Goal: Task Accomplishment & Management: Complete application form

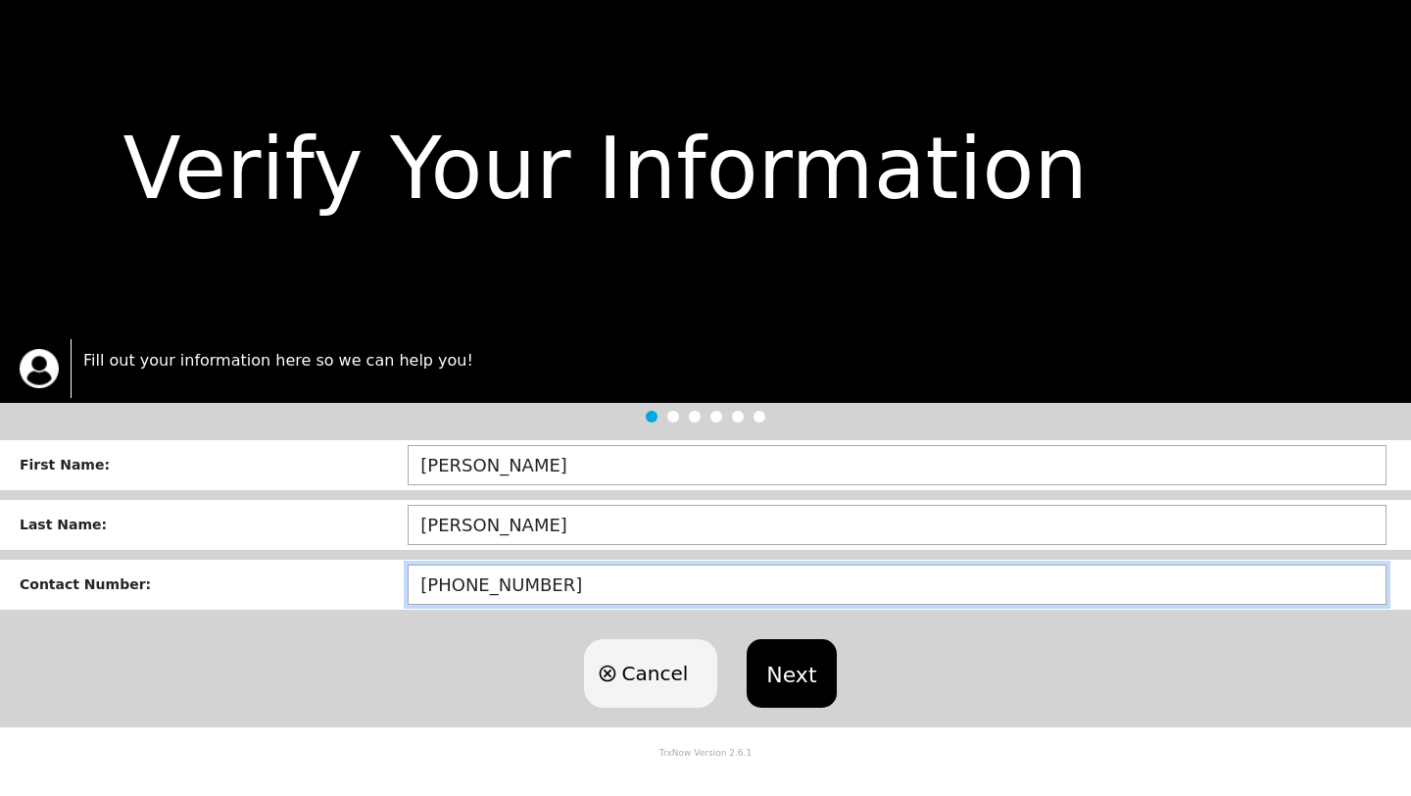
drag, startPoint x: 587, startPoint y: 582, endPoint x: 346, endPoint y: 554, distance: 242.7
click at [346, 555] on form "First Name : BARBARA Last Name : MORSE Contact Number : (214)-535-4443 Cancel N…" at bounding box center [705, 583] width 1411 height 287
type input "(9__)-___-____"
type input "[PHONE_NUMBER]"
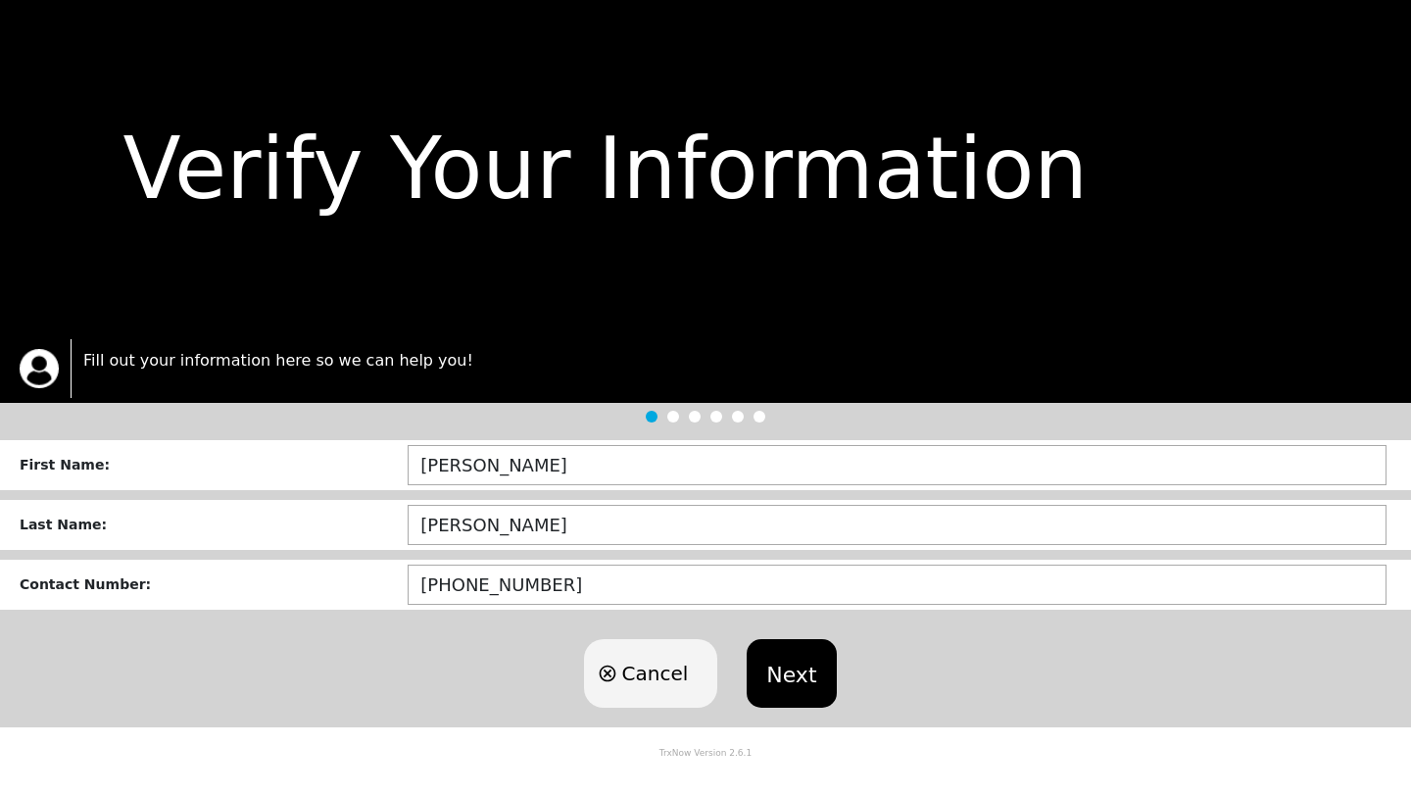
click at [801, 667] on button "Next" at bounding box center [791, 673] width 89 height 69
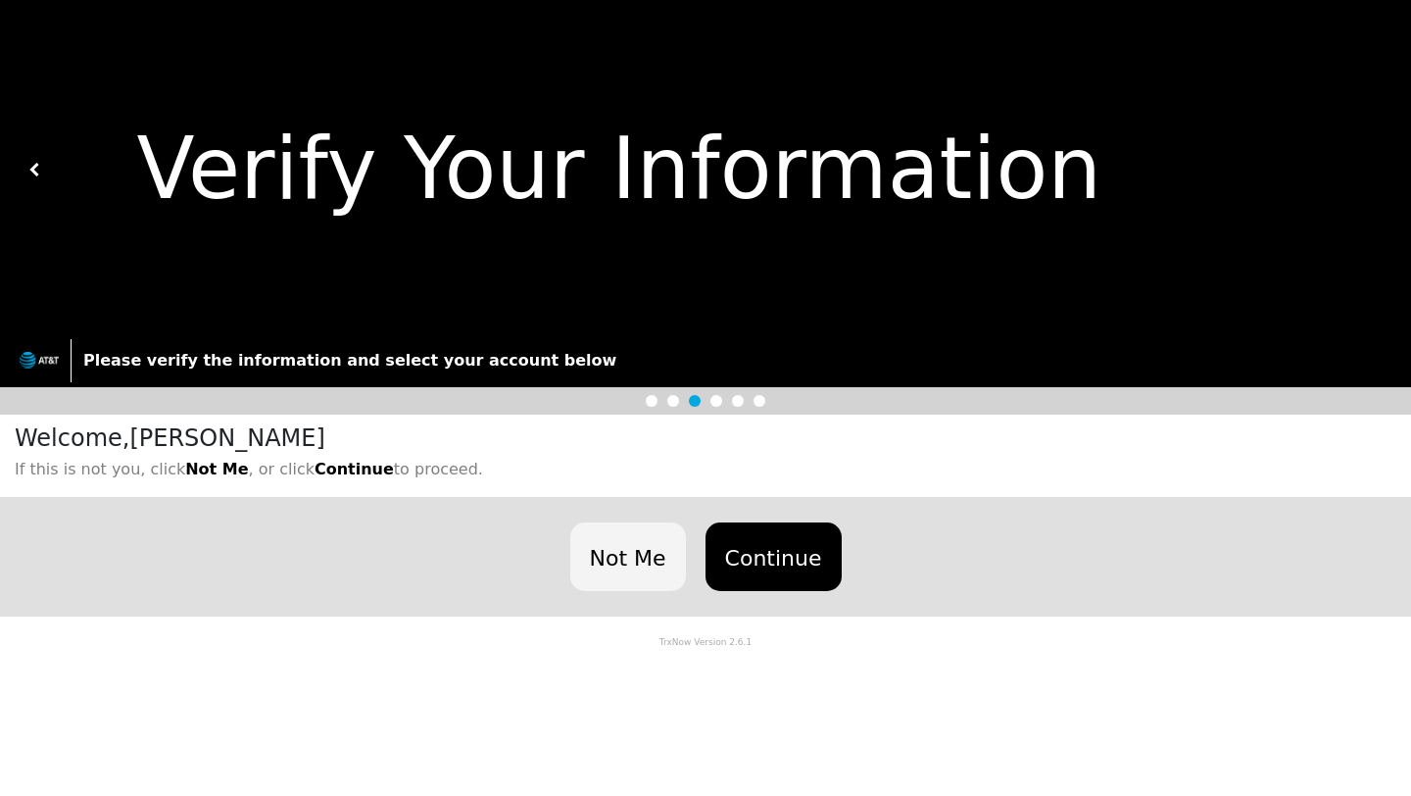
click at [819, 568] on button "Continue" at bounding box center [774, 556] width 136 height 69
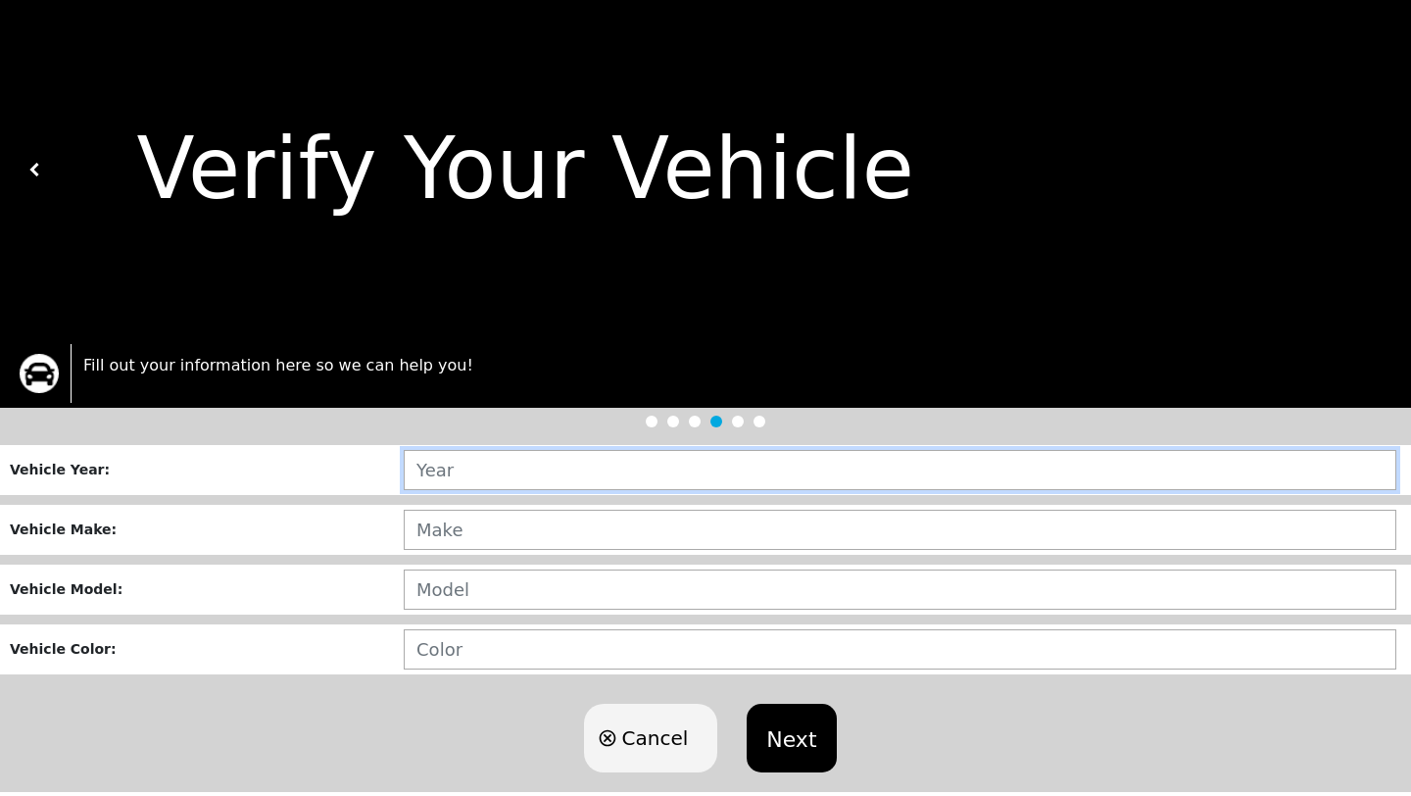
click at [549, 459] on input "text" at bounding box center [900, 470] width 993 height 40
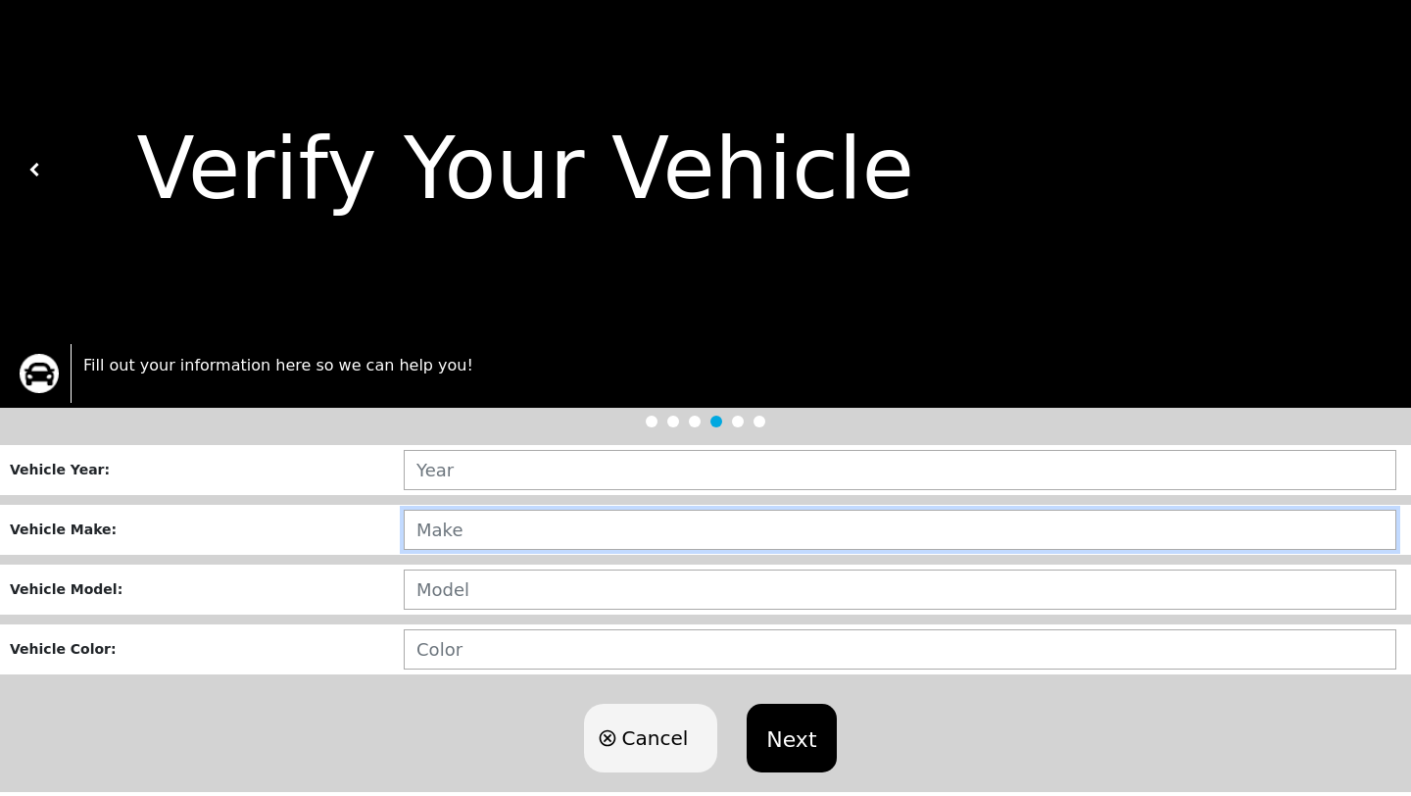
click at [476, 531] on input "text" at bounding box center [900, 530] width 993 height 40
type input "HYUNDAI"
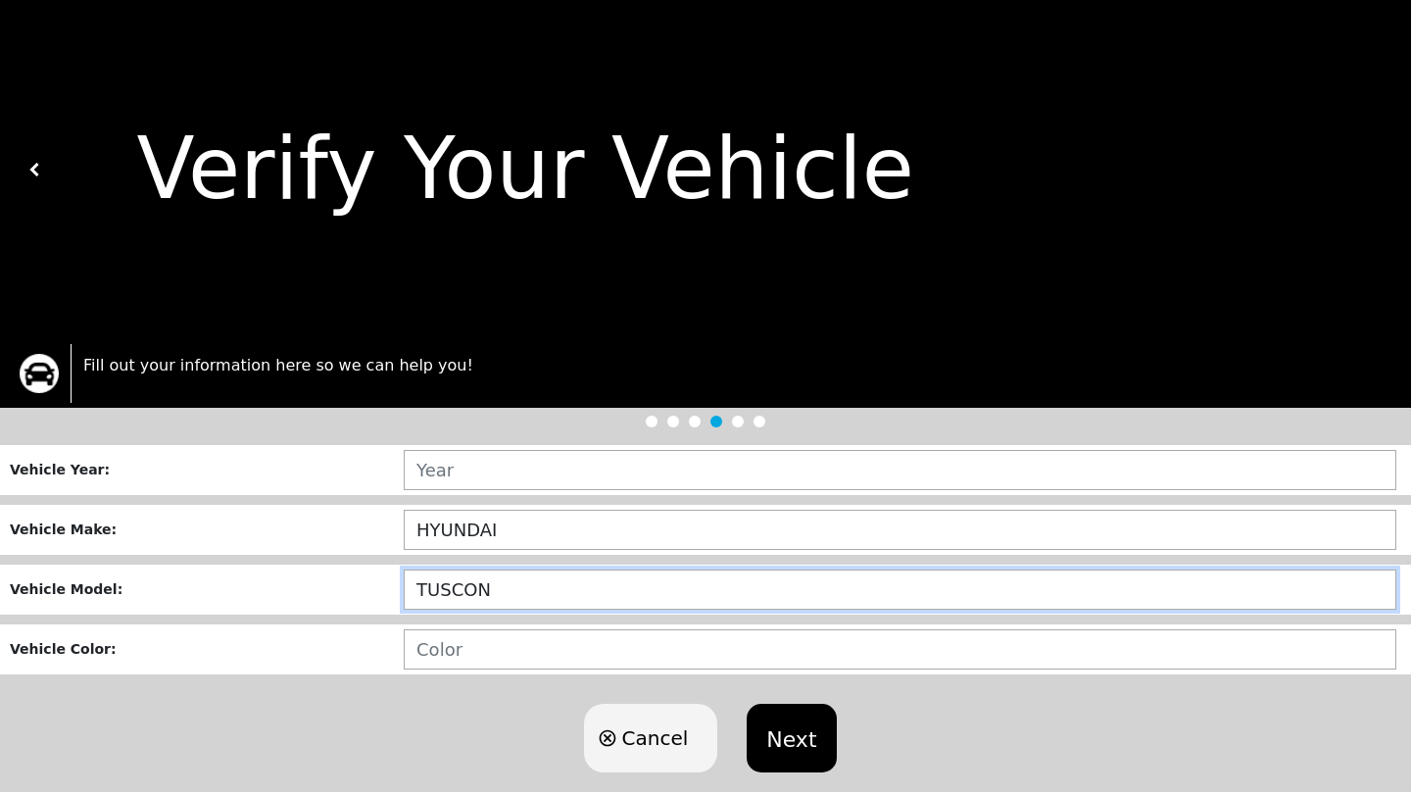
type input "TUSCON"
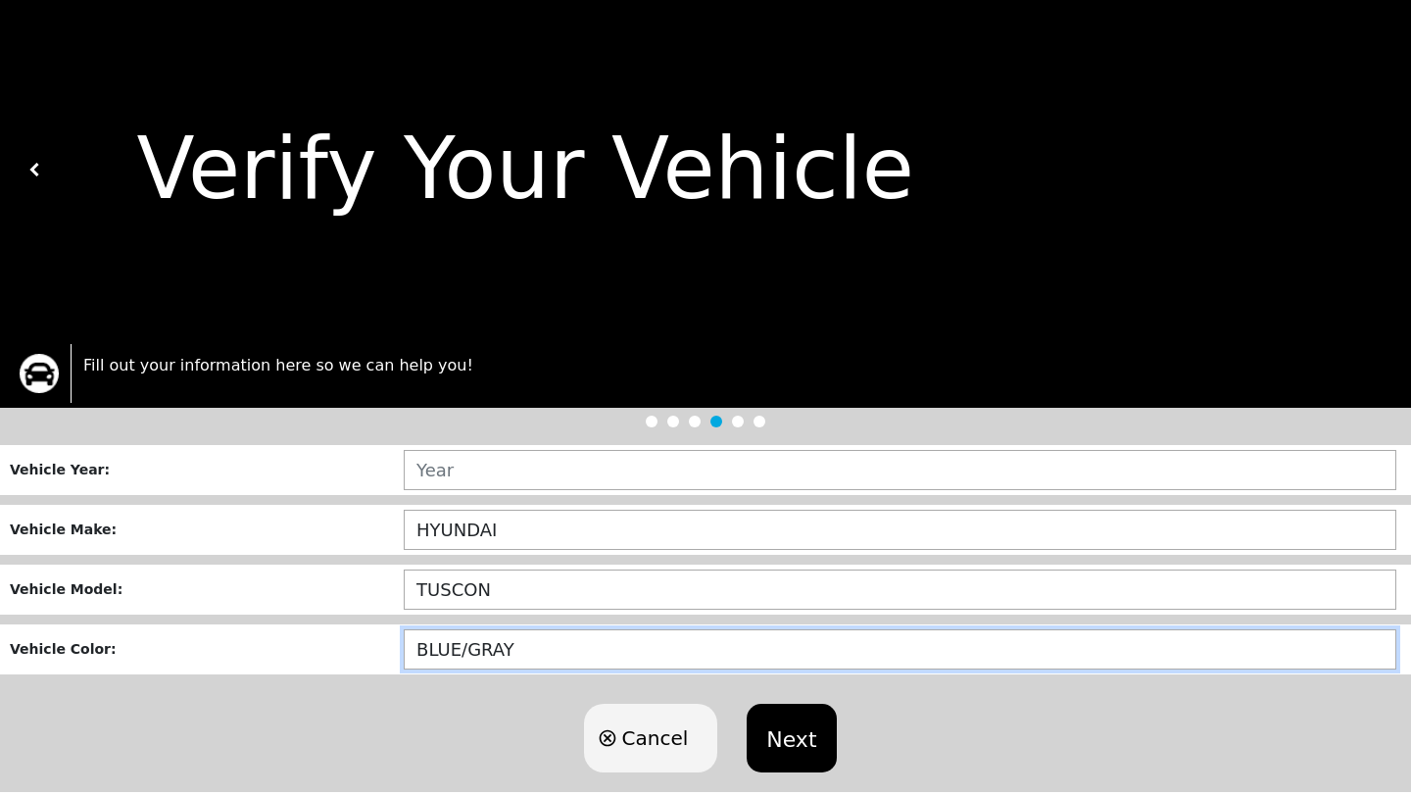
type input "BLUE/GRAY"
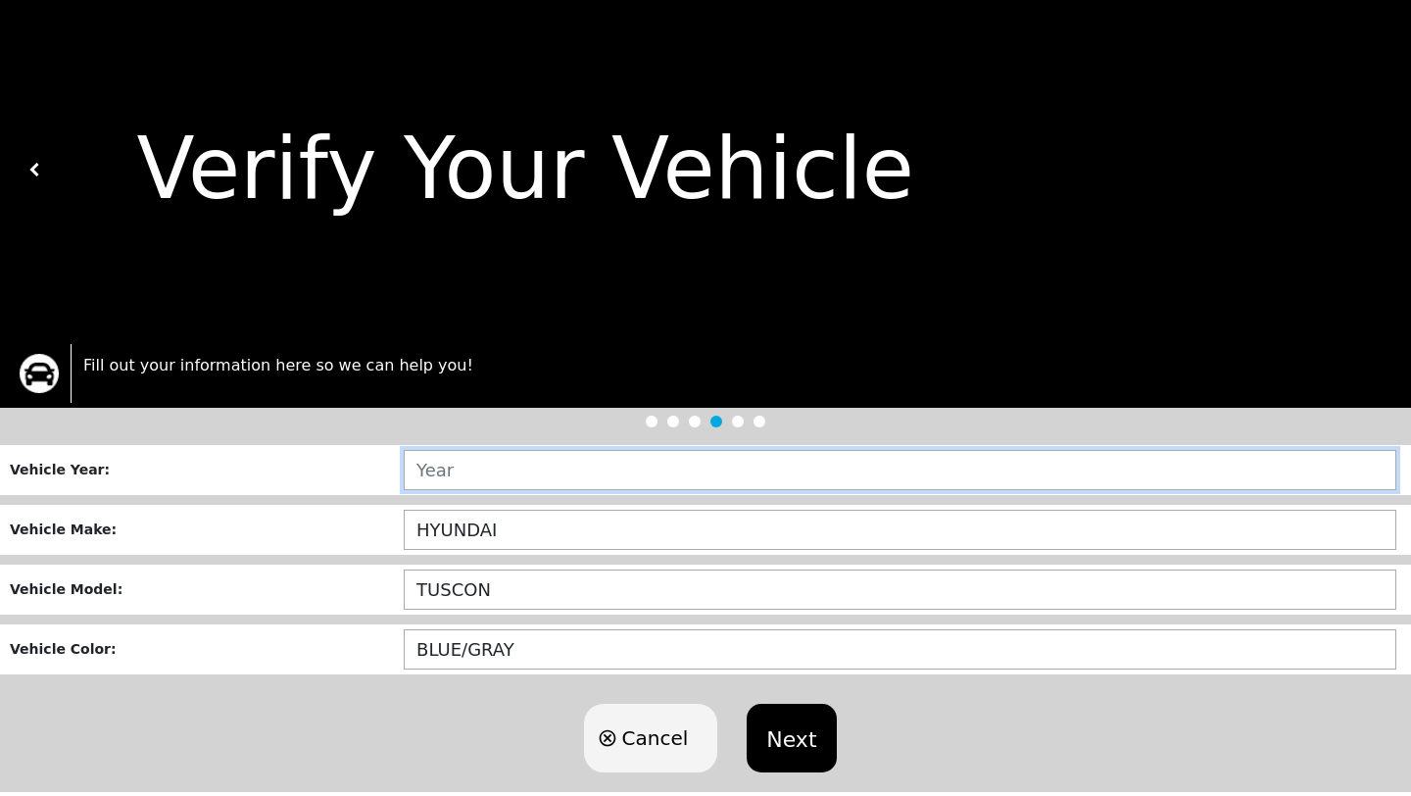
click at [477, 485] on input "text" at bounding box center [900, 470] width 993 height 40
click at [488, 461] on input "text" at bounding box center [900, 470] width 993 height 40
type input "2012"
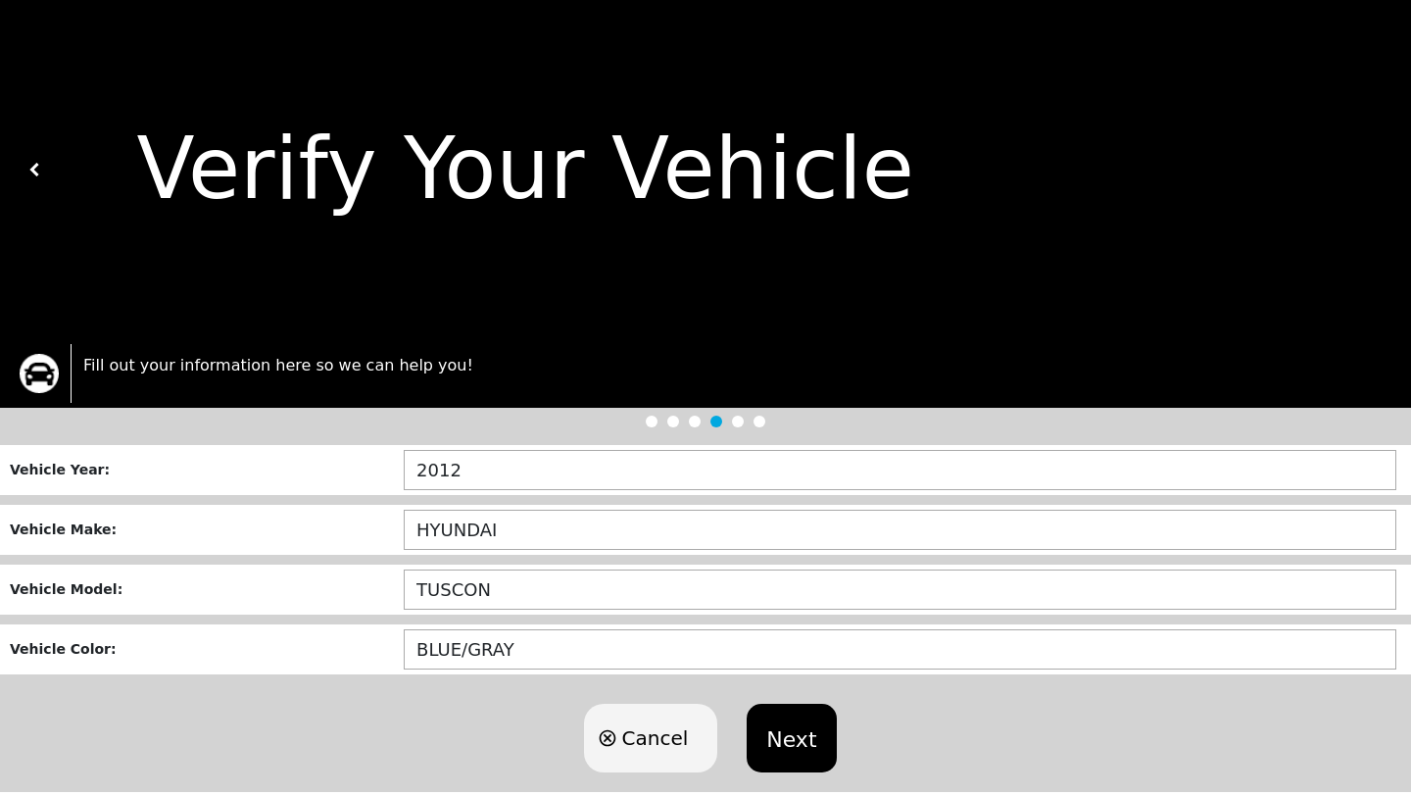
click at [775, 747] on button "Next" at bounding box center [791, 738] width 89 height 69
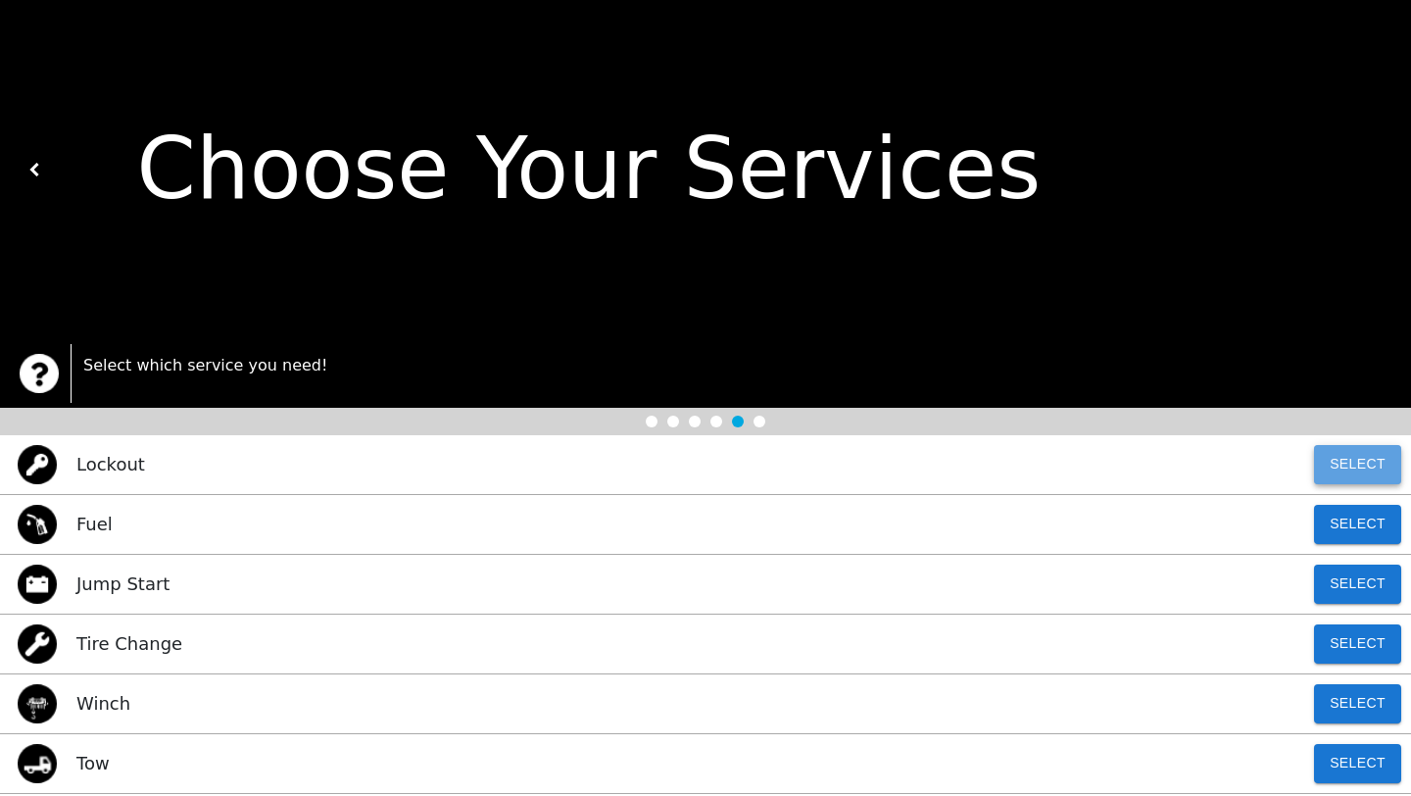
click at [1366, 465] on button "Select" at bounding box center [1357, 464] width 87 height 39
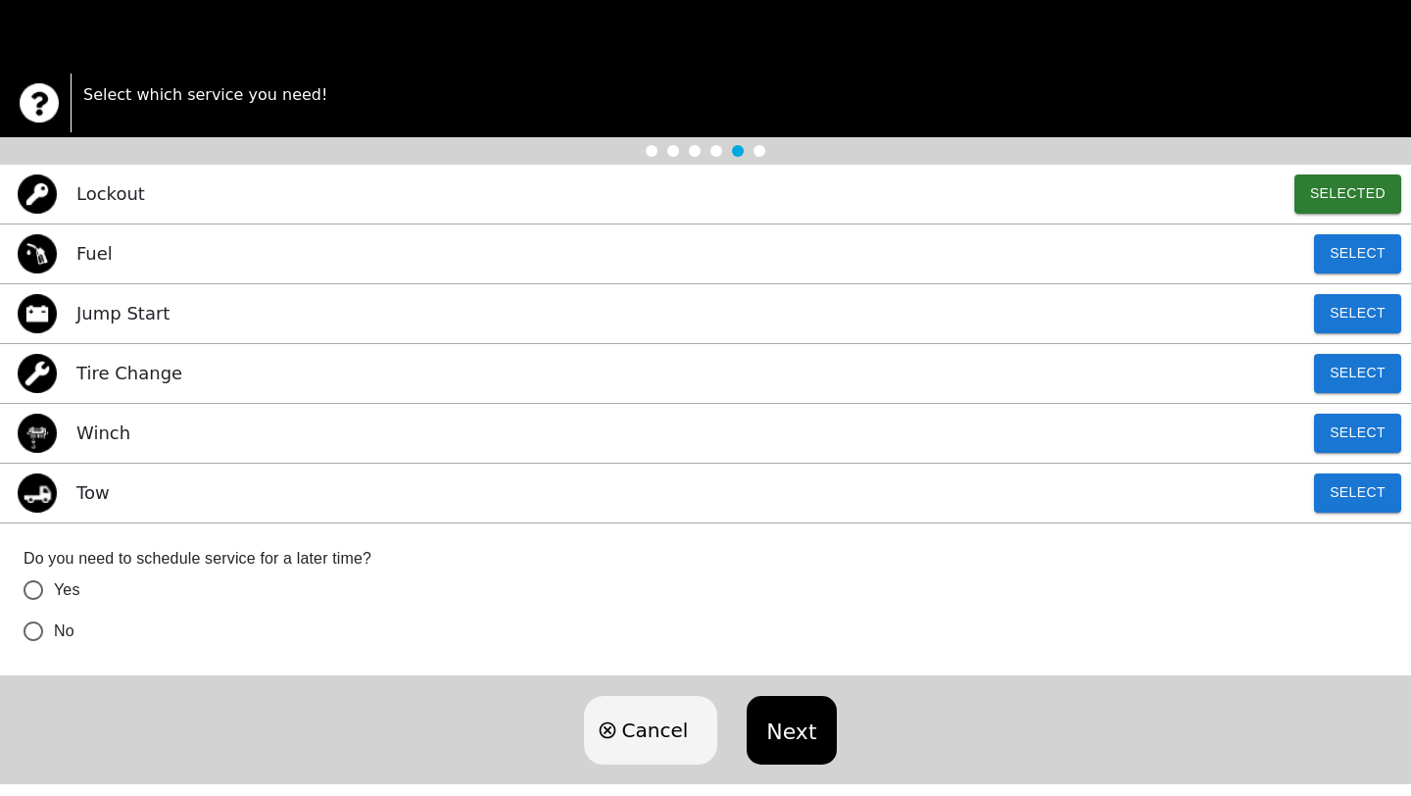
scroll to position [269, 0]
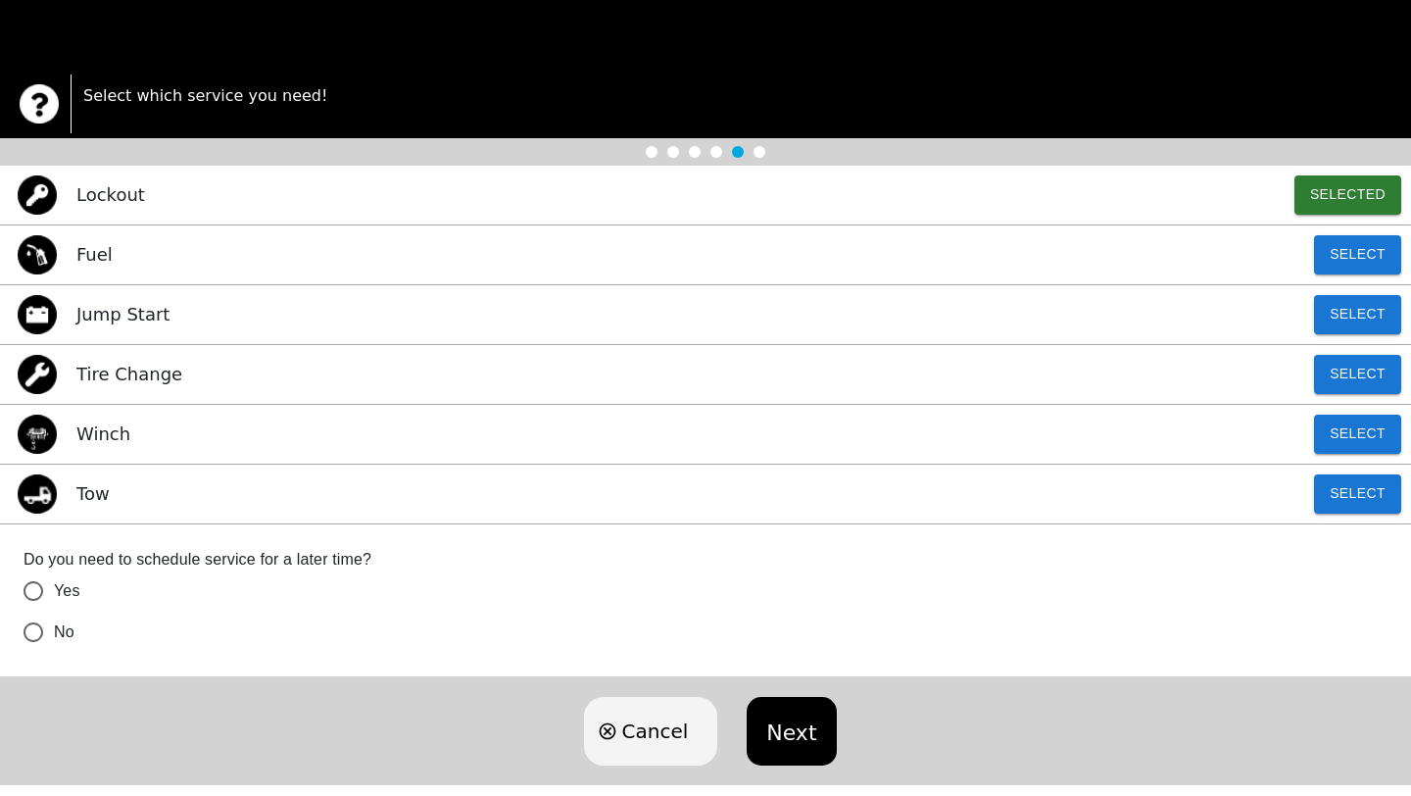
click at [44, 635] on input "No" at bounding box center [33, 631] width 41 height 41
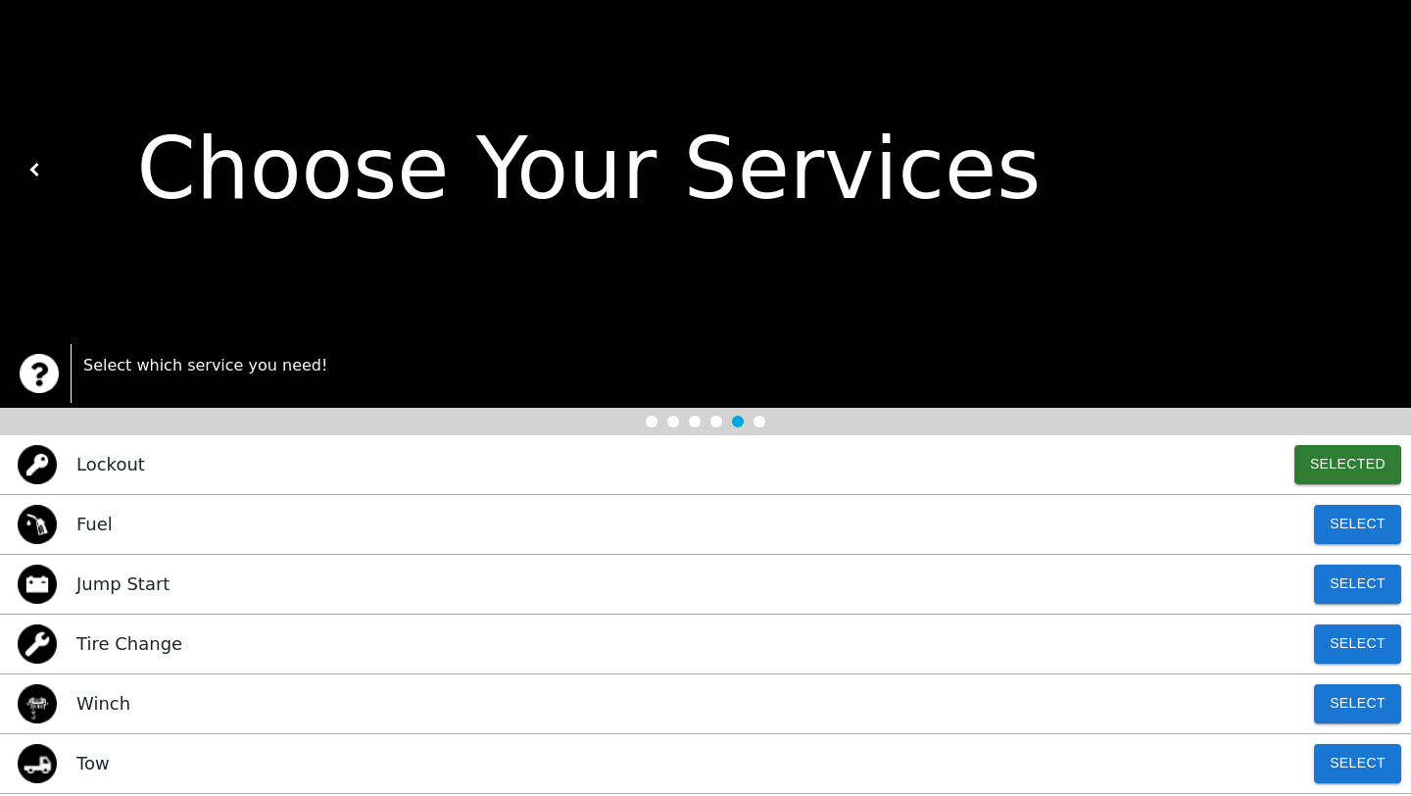
scroll to position [291, 0]
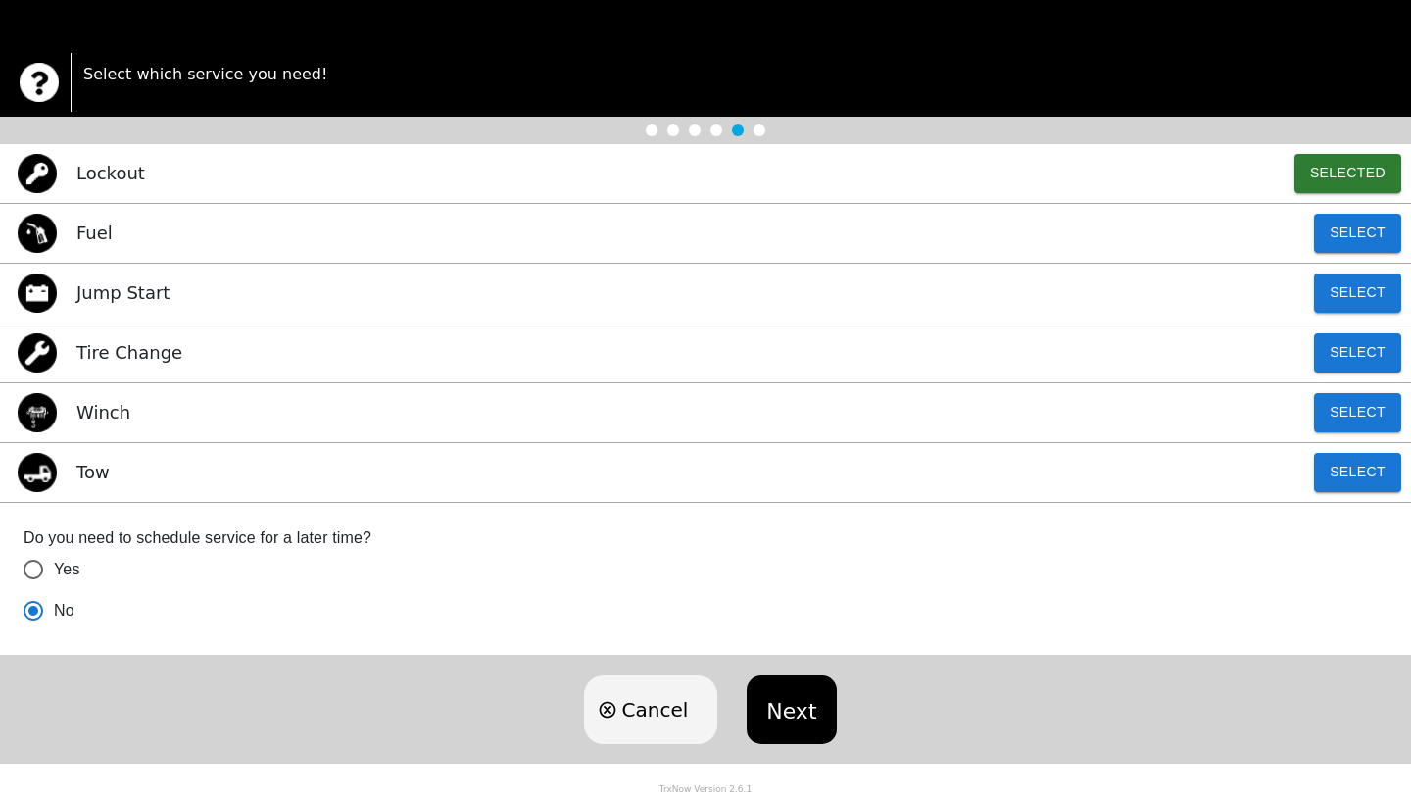
radio input "true"
click at [783, 706] on button "Next" at bounding box center [791, 709] width 89 height 69
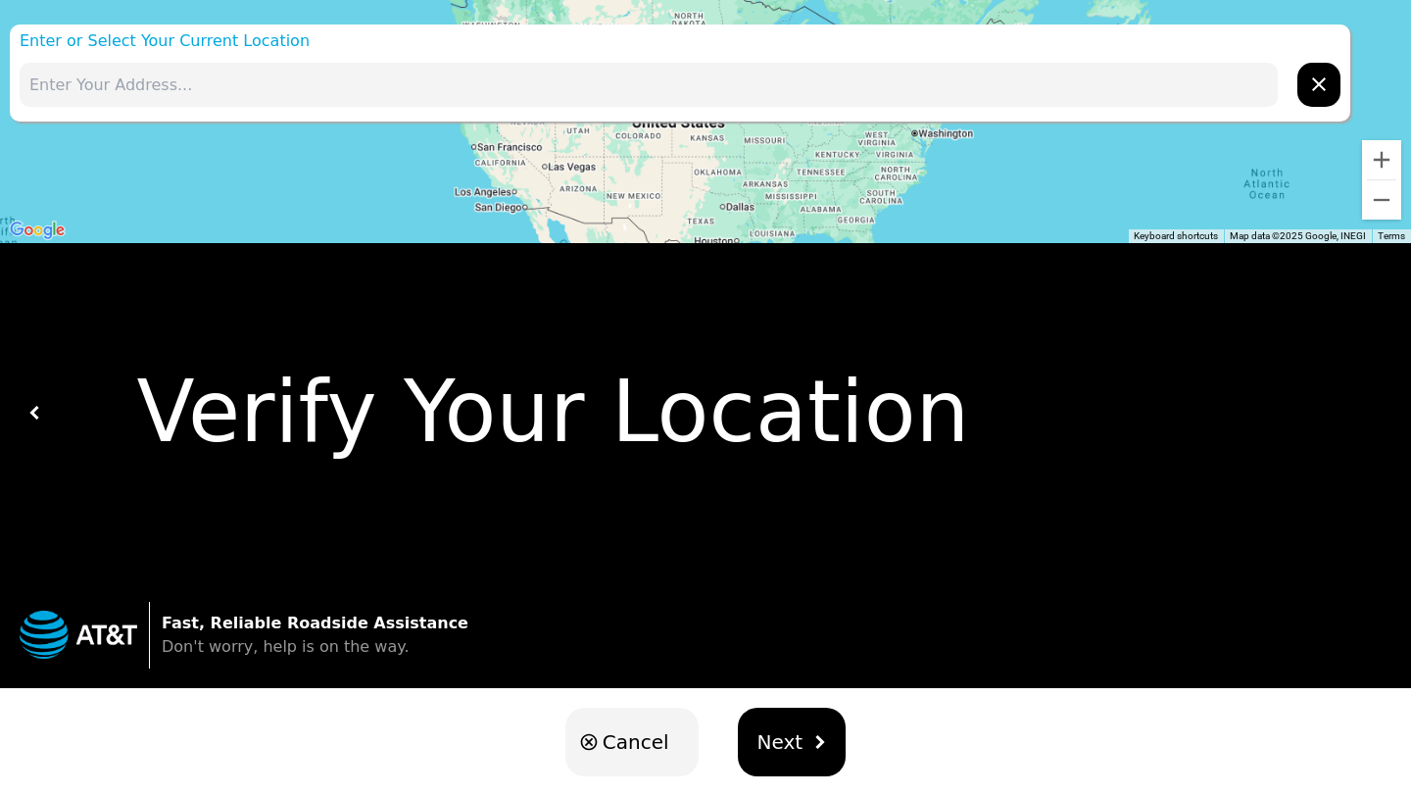
click at [338, 75] on input "text" at bounding box center [649, 85] width 1258 height 44
click at [113, 80] on input "text" at bounding box center [649, 85] width 1258 height 44
paste input "6000 Jupiter Rd, Plano, TX 75074"
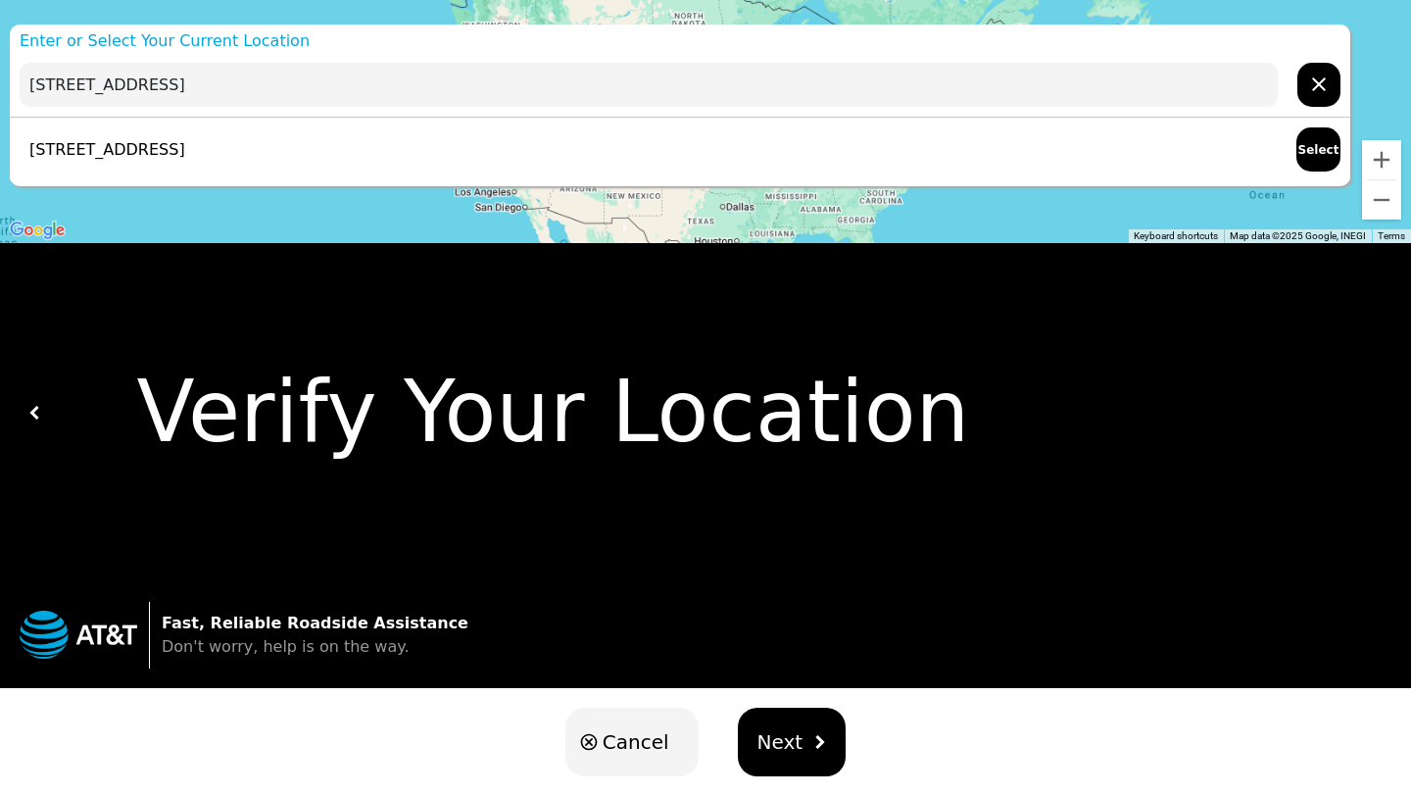
click at [185, 153] on p "6000 Jupiter Rd, Plano, TX 75074, USA" at bounding box center [103, 150] width 166 height 24
type input "6000 Jupiter Rd, Plano, TX 75074, USA"
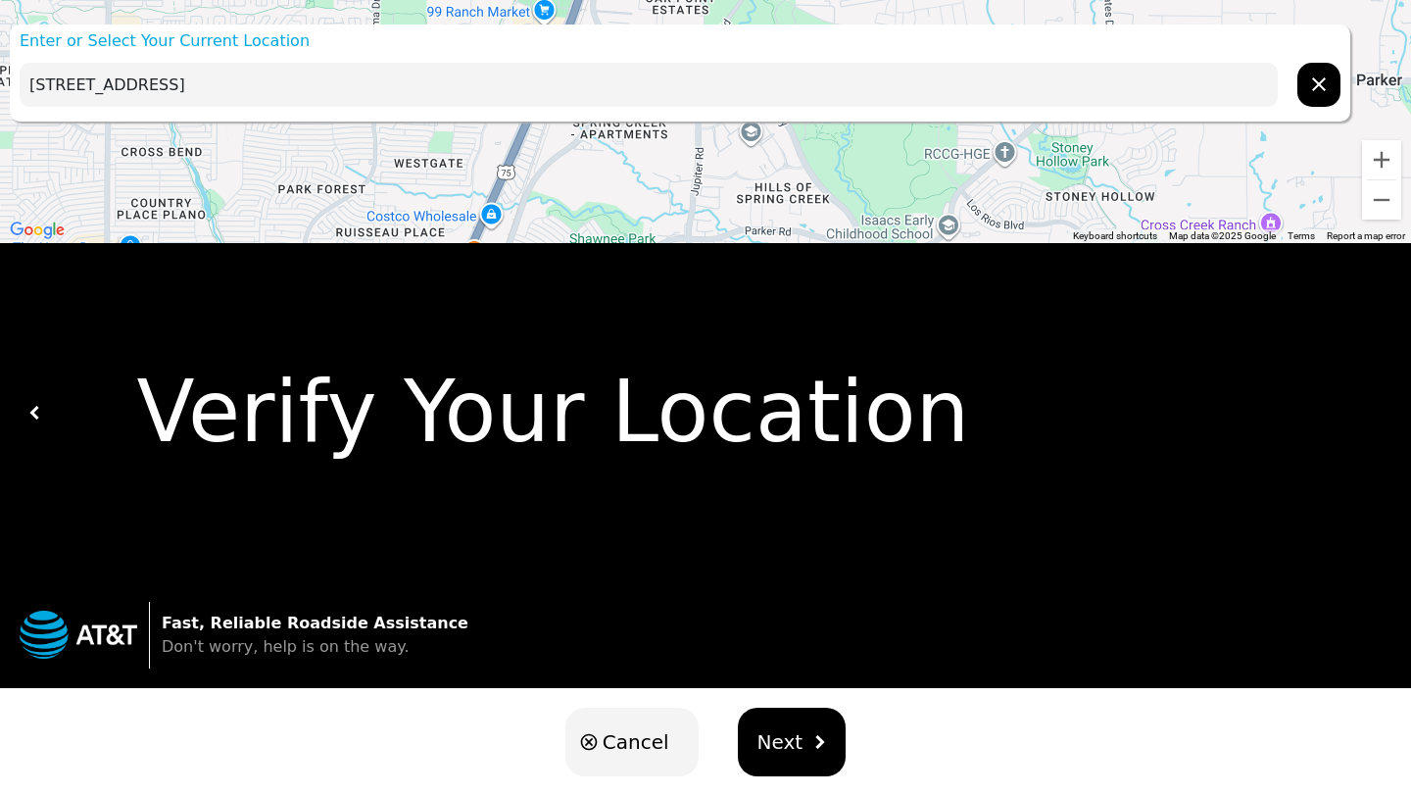
scroll to position [32, 0]
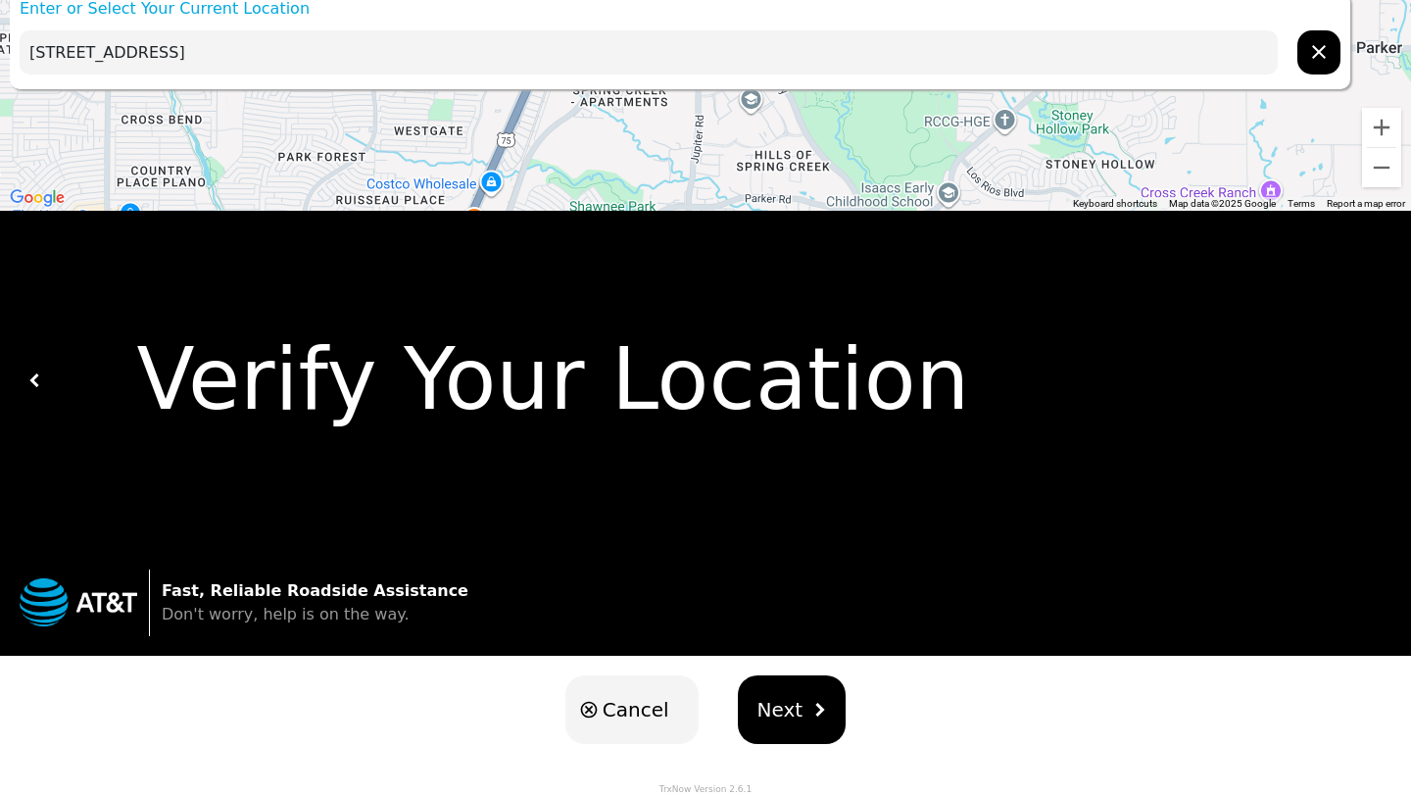
click at [821, 705] on button "Next" at bounding box center [792, 709] width 109 height 69
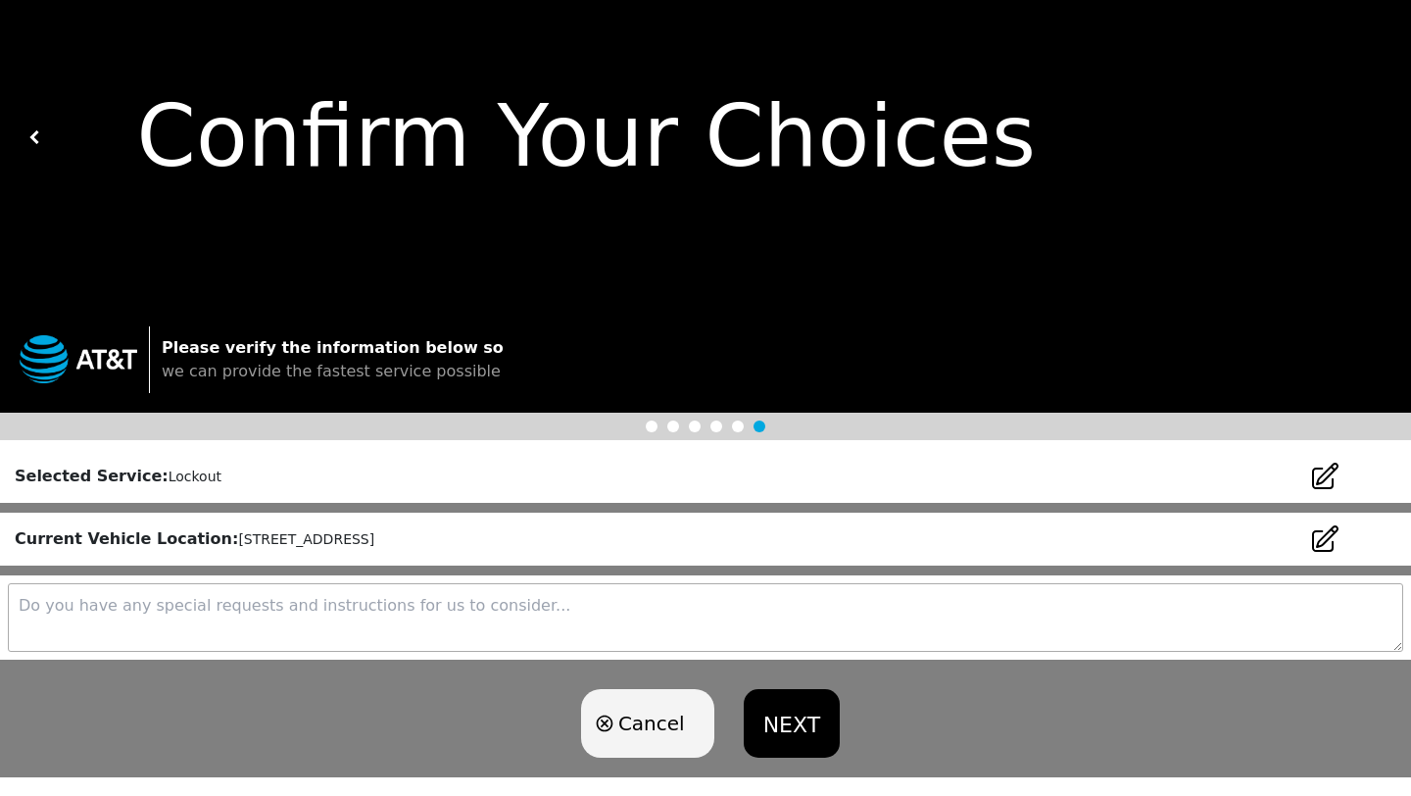
scroll to position [56, 0]
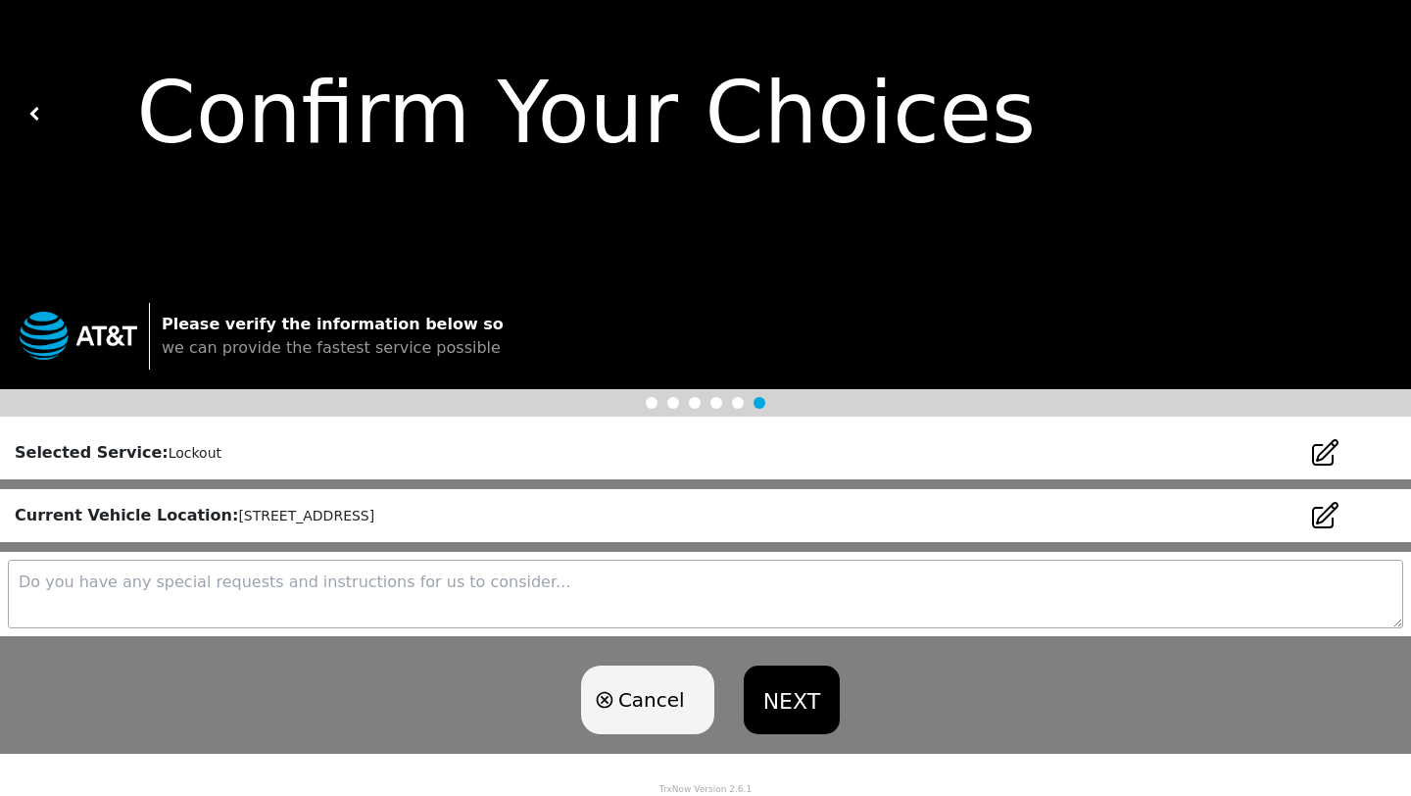
click at [337, 601] on textarea at bounding box center [705, 594] width 1395 height 69
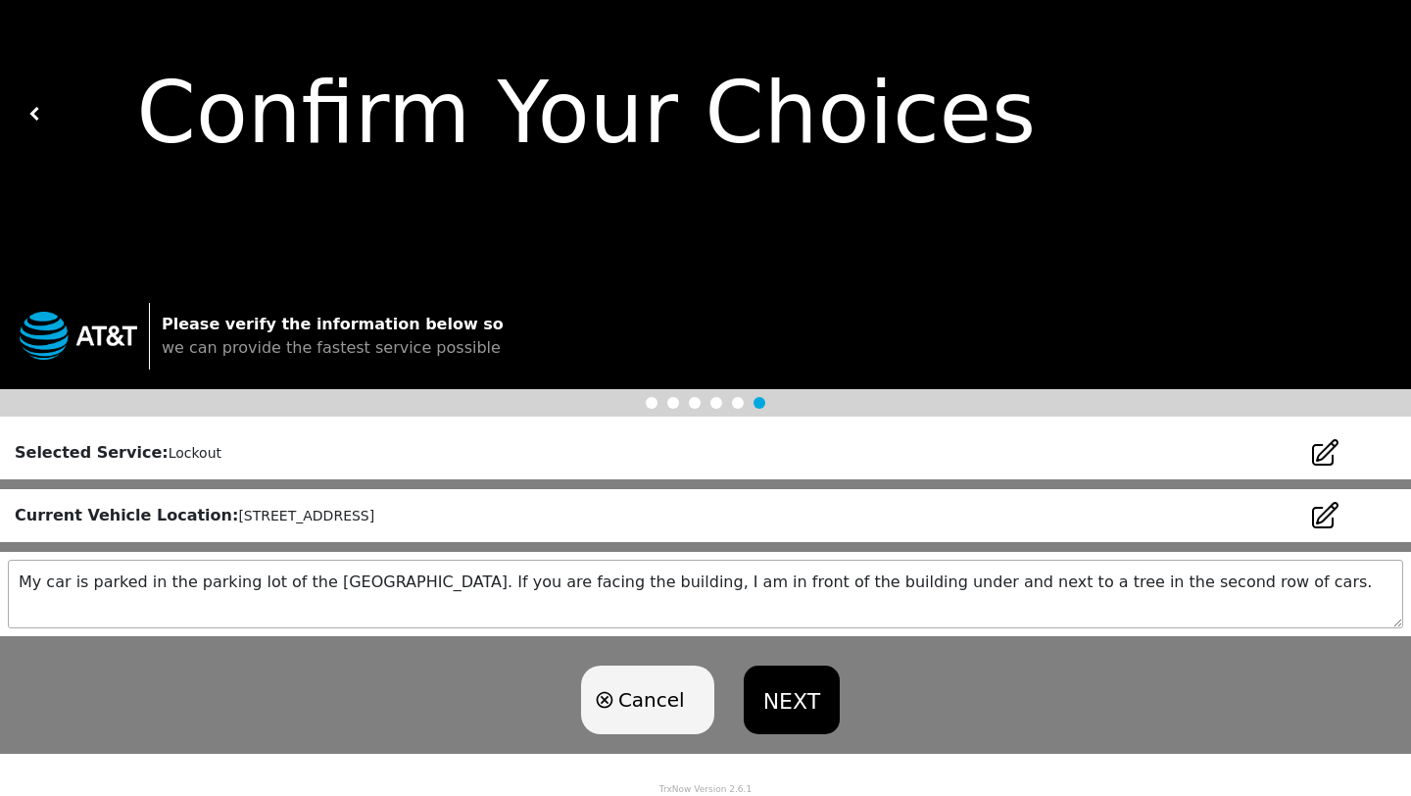
type textarea "My car is parked in the parking lot of the Oak Point Recreation Center. If you …"
click at [808, 689] on button "NEXT" at bounding box center [792, 699] width 96 height 69
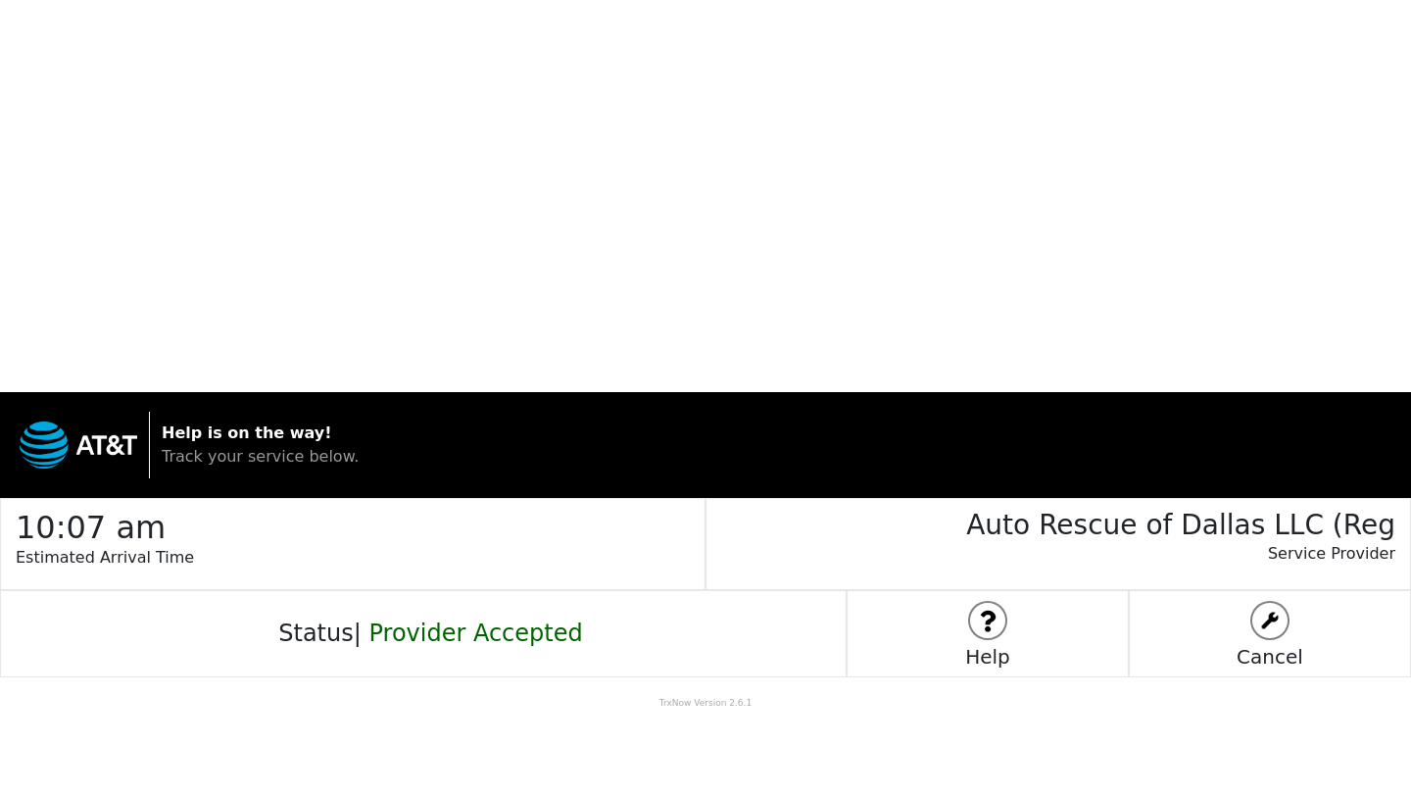
scroll to position [0, 0]
